Goal: Information Seeking & Learning: Understand process/instructions

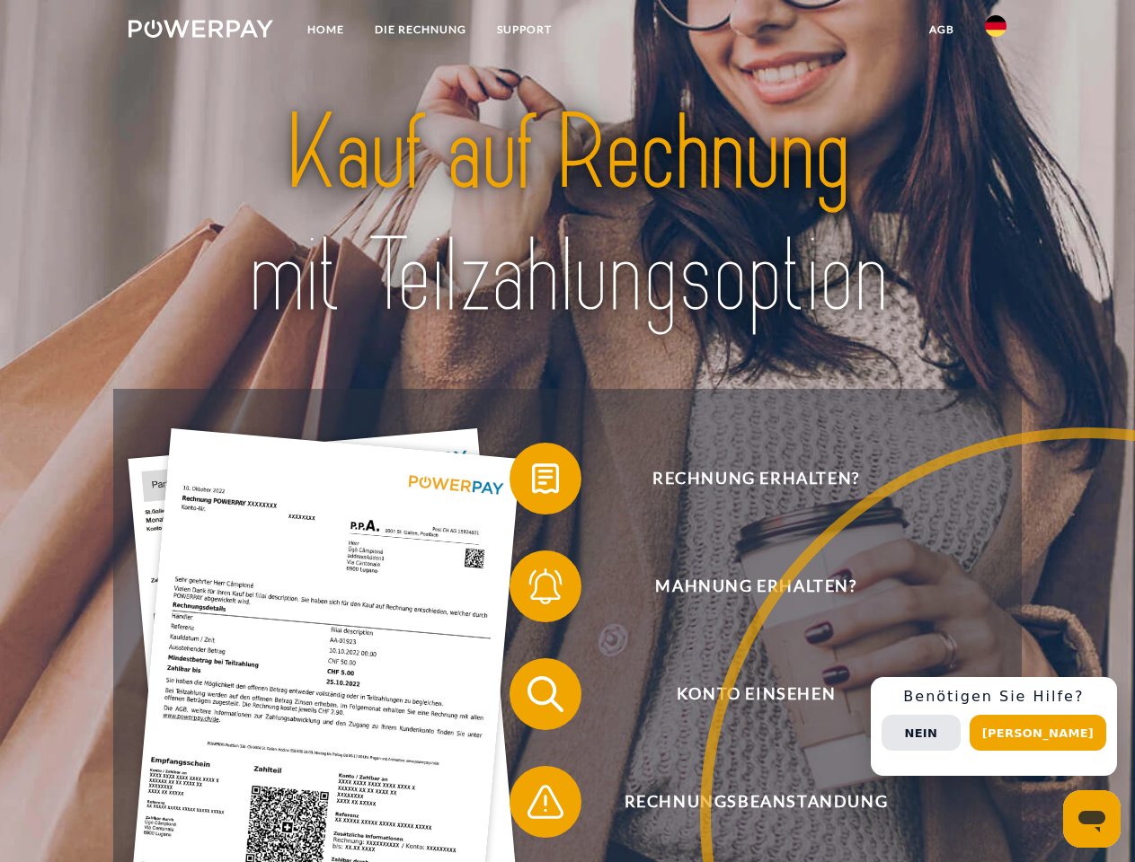
click at [200, 31] on img at bounding box center [200, 29] width 145 height 18
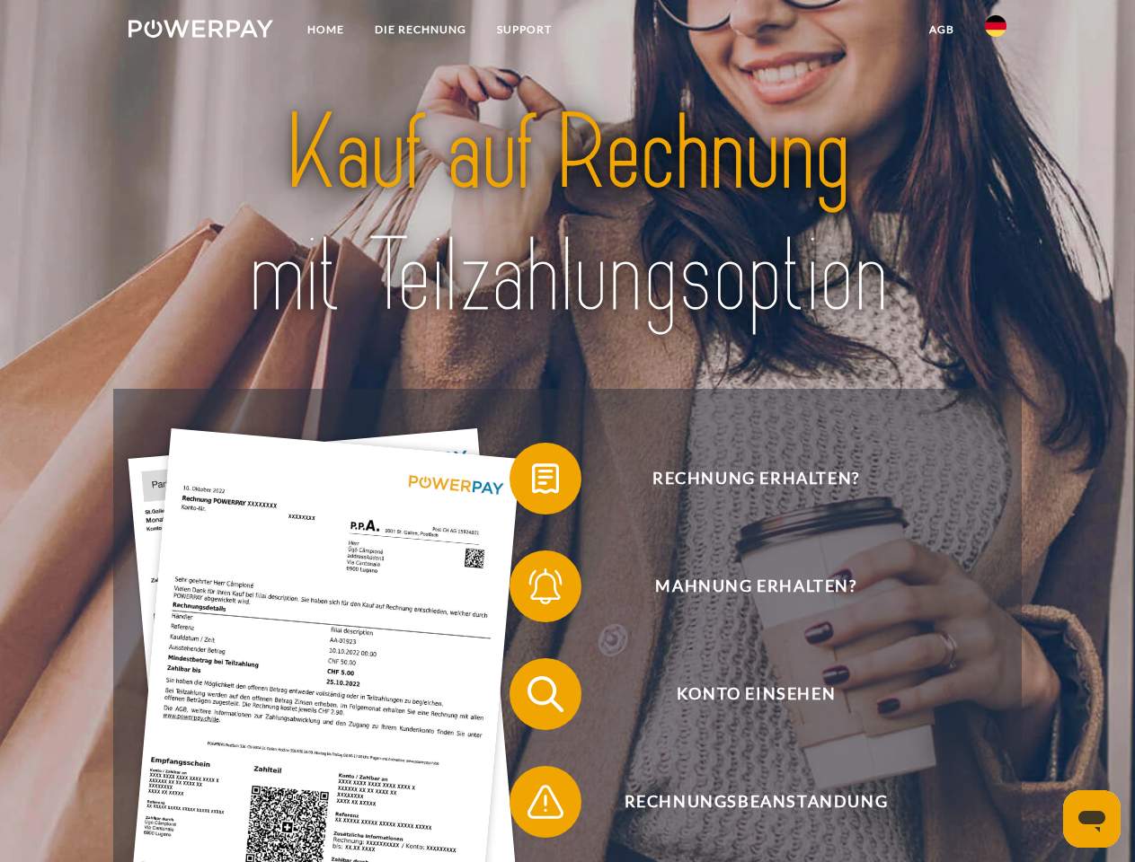
click at [995, 31] on img at bounding box center [996, 26] width 22 height 22
click at [941, 30] on link "agb" at bounding box center [942, 29] width 56 height 32
click at [532, 482] on span at bounding box center [518, 479] width 90 height 90
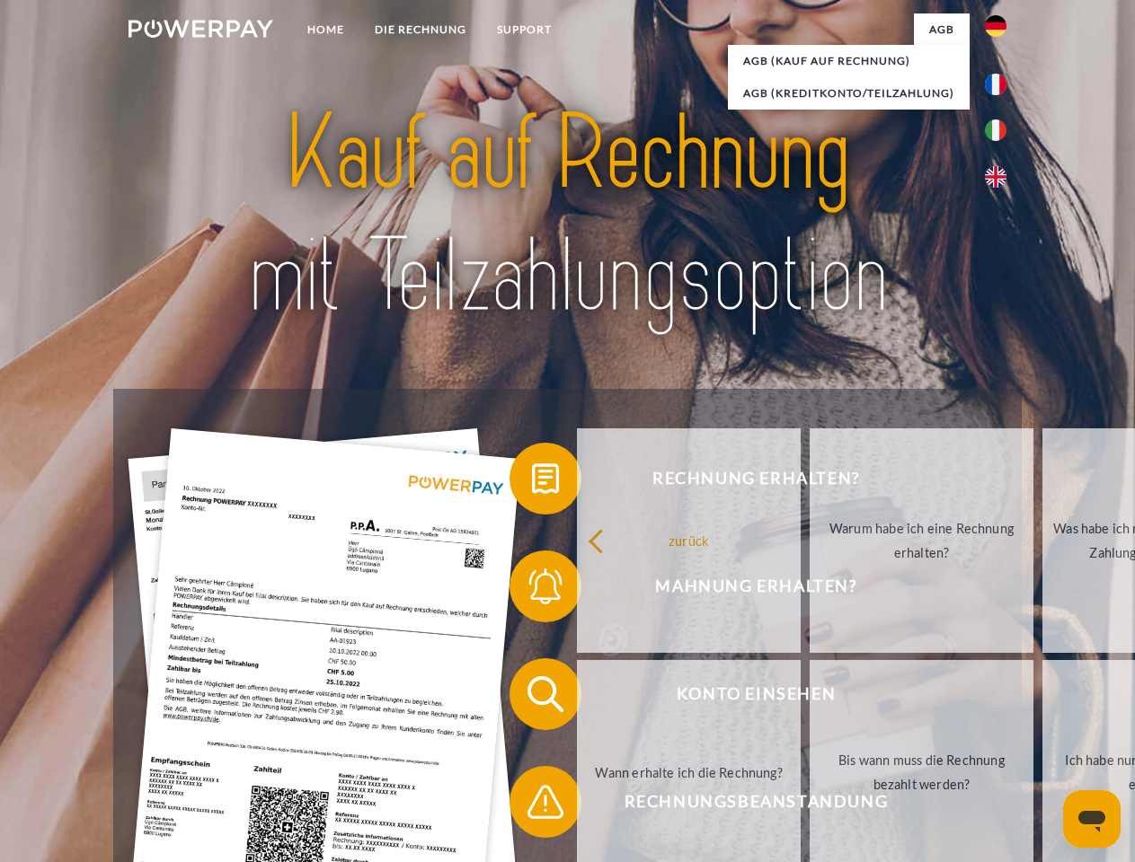
click at [809, 590] on link "Warum habe ich eine Rechnung erhalten?" at bounding box center [921, 541] width 224 height 225
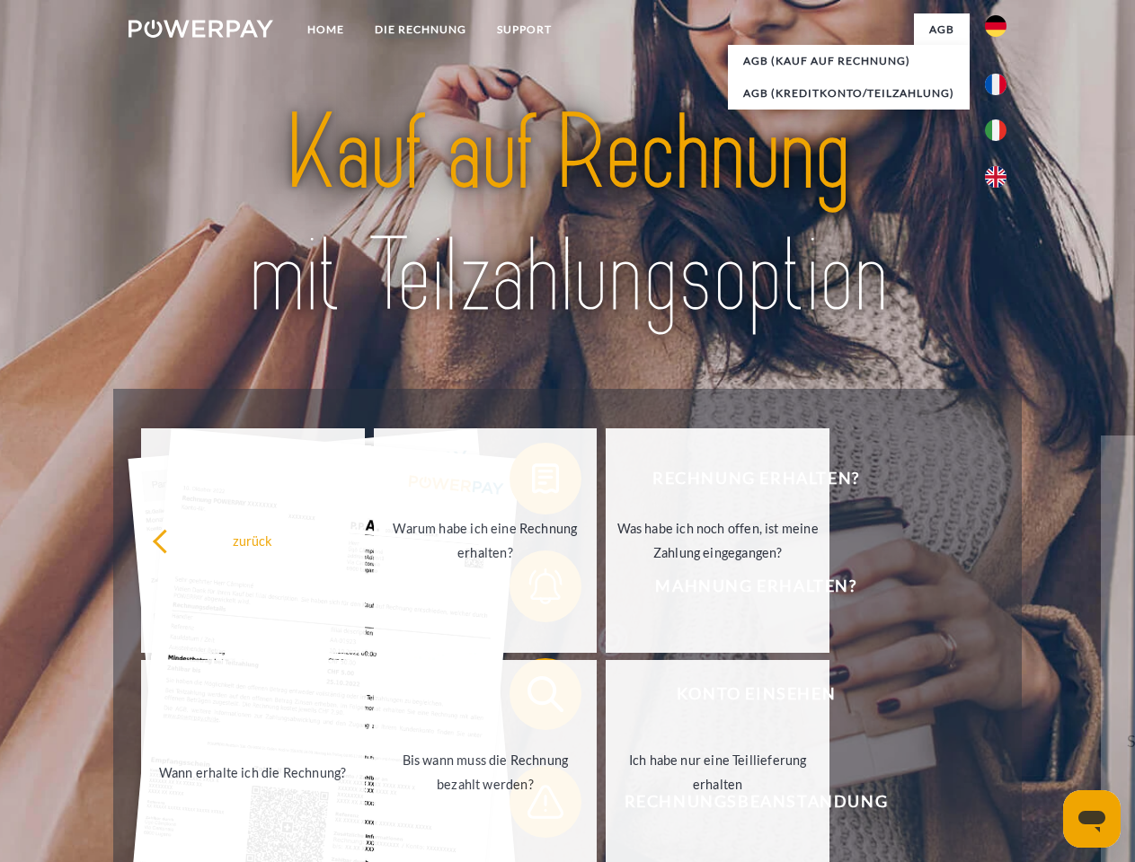
click at [606, 698] on link "Ich habe nur eine Teillieferung erhalten" at bounding box center [718, 772] width 224 height 225
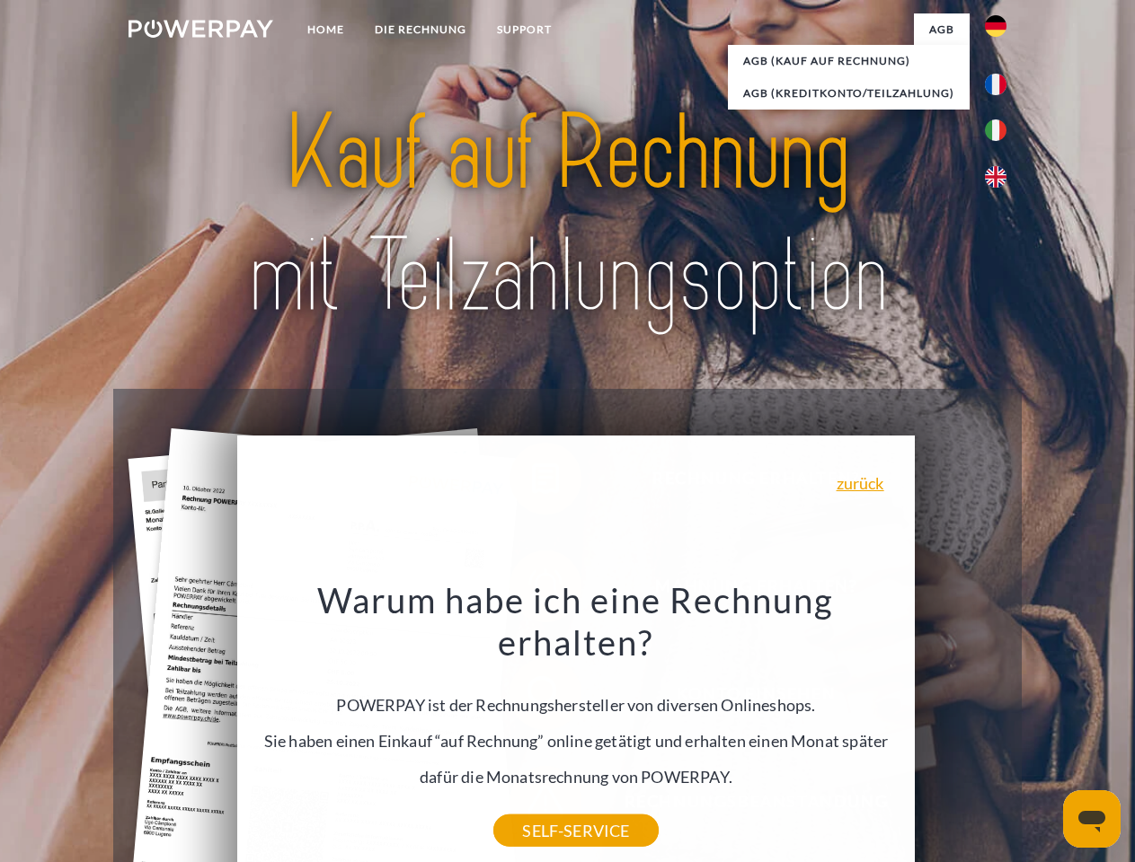
click at [532, 806] on div "Warum habe ich eine Rechnung erhalten? POWERPAY ist der Rechnungshersteller von…" at bounding box center [576, 705] width 656 height 252
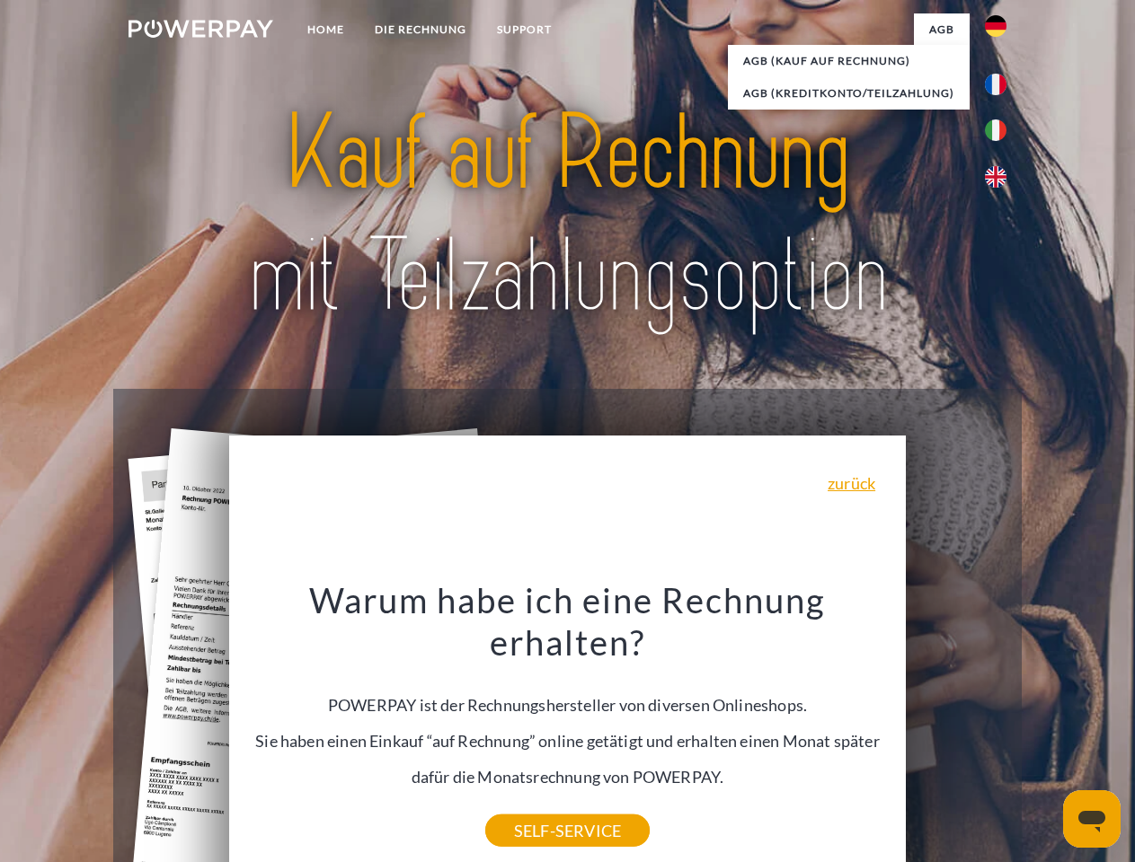
click at [1000, 727] on div "Rechnung erhalten? Mahnung erhalten? Konto einsehen" at bounding box center [566, 748] width 907 height 719
click at [956, 730] on span "Konto einsehen" at bounding box center [755, 695] width 440 height 72
click at [1044, 733] on header "Home DIE RECHNUNG SUPPORT" at bounding box center [567, 620] width 1135 height 1241
